Goal: Manage account settings

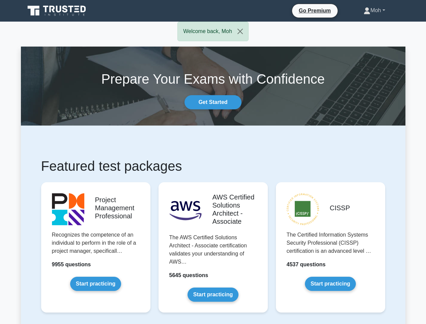
click at [372, 10] on link "Moh" at bounding box center [375, 11] width 54 height 14
